Goal: Navigation & Orientation: Go to known website

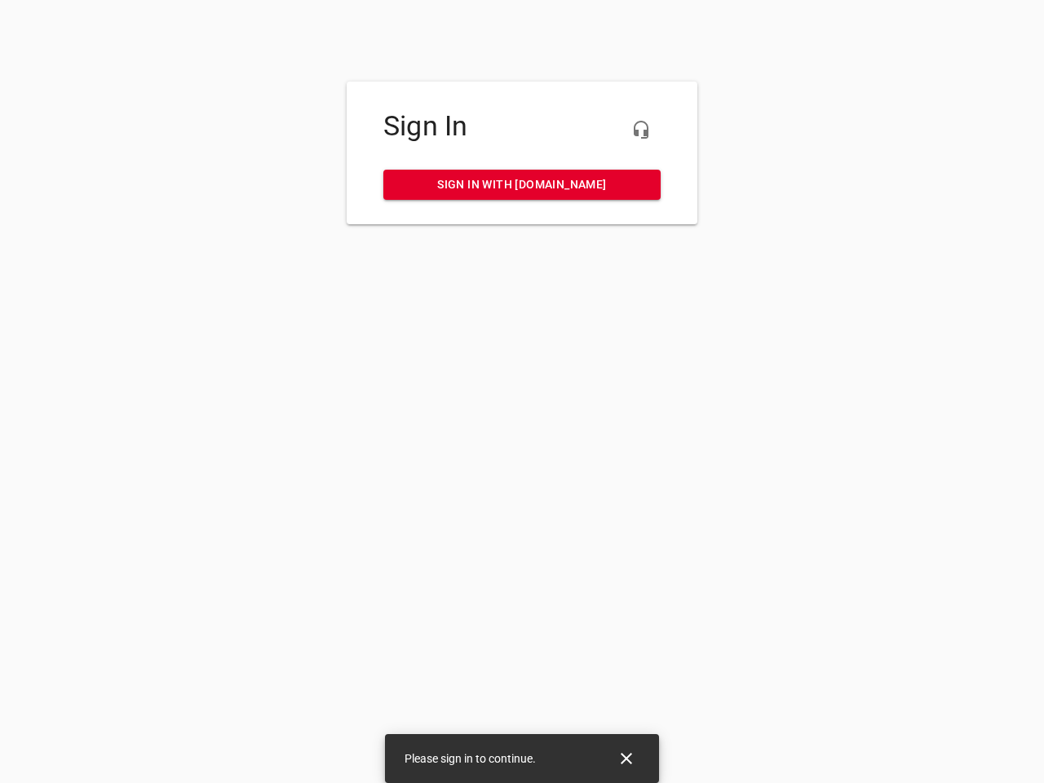
click at [641, 130] on icon "button" at bounding box center [641, 130] width 20 height 20
click at [626, 758] on icon "Close" at bounding box center [625, 757] width 11 height 11
